Goal: Check status

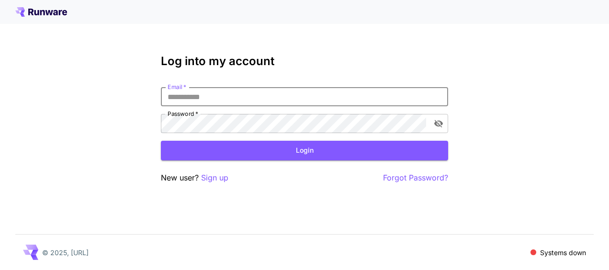
click at [201, 103] on input "Email   *" at bounding box center [304, 96] width 287 height 19
type input "**********"
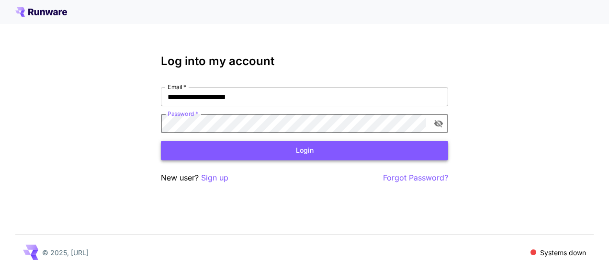
click at [292, 158] on button "Login" at bounding box center [304, 151] width 287 height 20
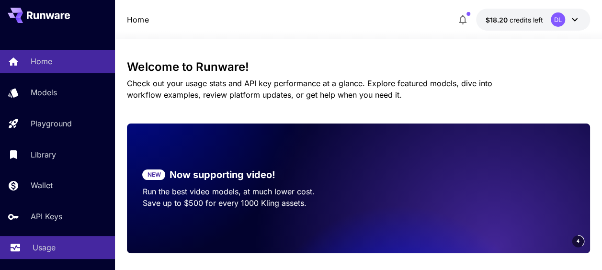
drag, startPoint x: 52, startPoint y: 242, endPoint x: 77, endPoint y: 242, distance: 24.9
click at [52, 242] on link "Usage" at bounding box center [57, 247] width 115 height 23
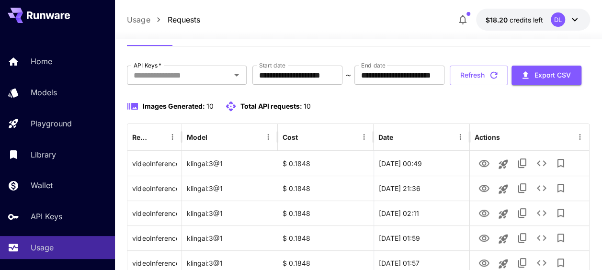
scroll to position [48, 0]
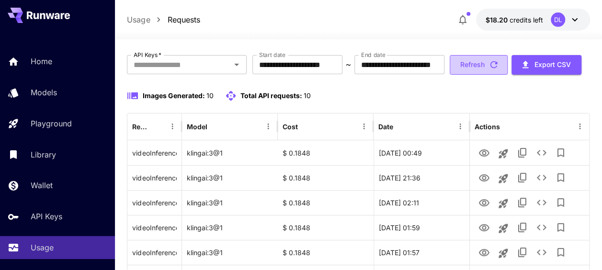
click at [450, 75] on button "Refresh" at bounding box center [479, 65] width 58 height 20
